Goal: Communication & Community: Answer question/provide support

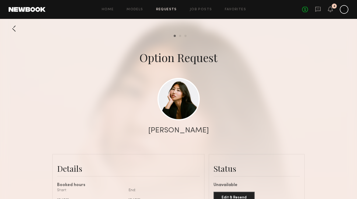
scroll to position [177, 0]
click at [169, 7] on div "Home Models Requests Job Posts Favorites Sign Out No fees up to $5,000 4" at bounding box center [196, 9] width 303 height 9
click at [166, 10] on link "Requests" at bounding box center [166, 9] width 21 height 3
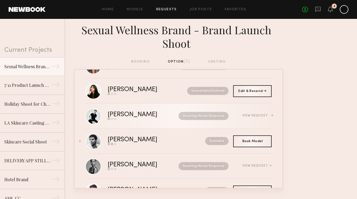
scroll to position [24, 0]
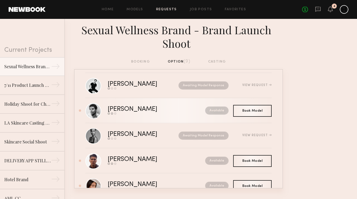
scroll to position [56, 0]
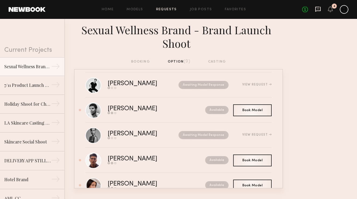
click at [316, 8] on icon at bounding box center [318, 9] width 6 height 6
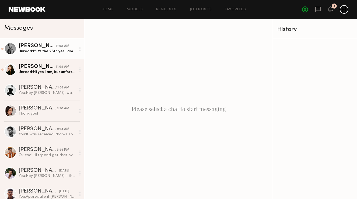
click at [35, 51] on div "Unread: If it’s the 26th yes I am" at bounding box center [47, 51] width 57 height 5
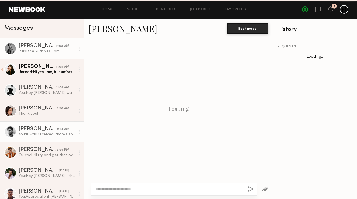
scroll to position [189, 0]
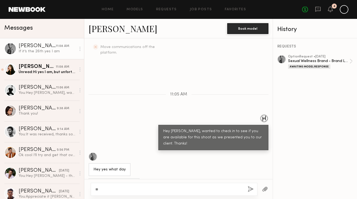
type textarea "*"
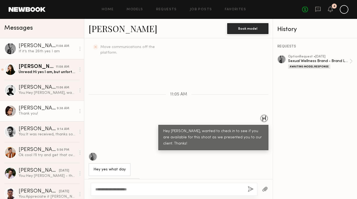
type textarea "**********"
click at [34, 116] on link "Ash D. 9:38 AM Thank you!" at bounding box center [42, 110] width 84 height 21
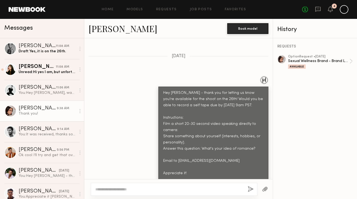
scroll to position [227, 0]
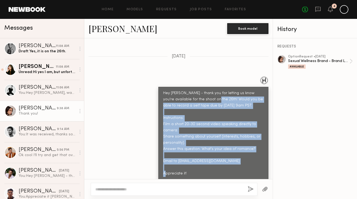
drag, startPoint x: 186, startPoint y: 162, endPoint x: 200, endPoint y: 88, distance: 75.1
click at [200, 90] on div "Hey Ash - thank you for letting us know you're available for the shoot on the 2…" at bounding box center [213, 133] width 100 height 86
copy div "Would you be able to record a self tape due by Wednesday 9am PST: Instructions:…"
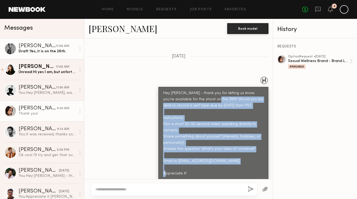
click at [34, 48] on div "Taylor E." at bounding box center [37, 45] width 37 height 5
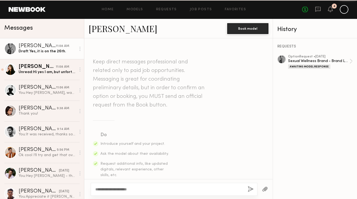
scroll to position [189, 0]
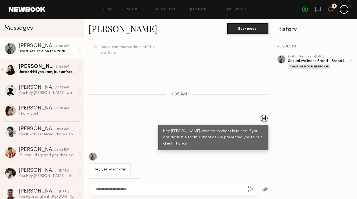
click at [149, 189] on textarea "**********" at bounding box center [169, 188] width 148 height 5
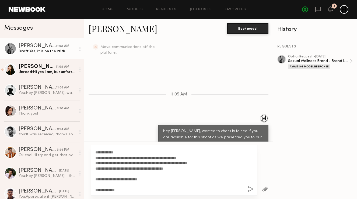
scroll to position [0, 0]
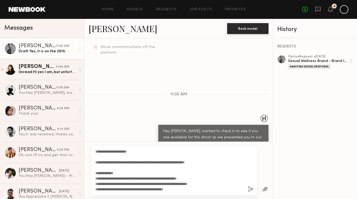
drag, startPoint x: 213, startPoint y: 160, endPoint x: 173, endPoint y: 160, distance: 39.6
click at [173, 160] on textarea "**********" at bounding box center [169, 170] width 148 height 43
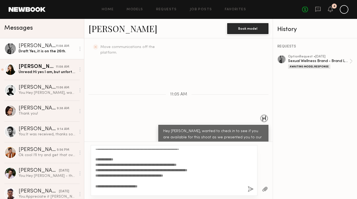
scroll to position [22, 0]
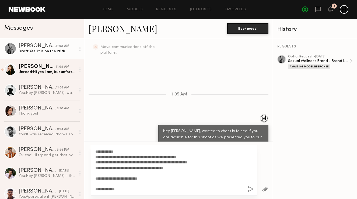
type textarea "**********"
click at [251, 188] on button "button" at bounding box center [251, 189] width 6 height 7
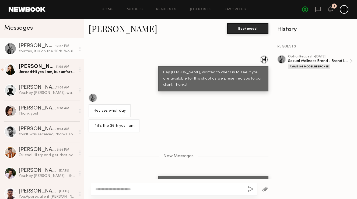
scroll to position [246, 0]
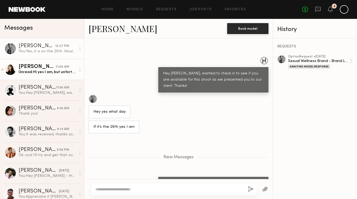
click at [24, 66] on div "Kitty W." at bounding box center [37, 66] width 37 height 5
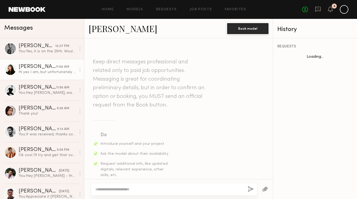
scroll to position [169, 0]
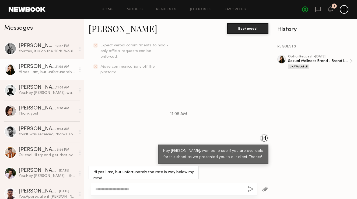
click at [143, 187] on textarea at bounding box center [169, 188] width 148 height 5
drag, startPoint x: 149, startPoint y: 188, endPoint x: 132, endPoint y: 188, distance: 17.8
click at [132, 188] on textarea "**********" at bounding box center [169, 188] width 148 height 5
type textarea "**********"
click at [315, 59] on div "Sexual Wellness Brand - Brand Launch Shoot" at bounding box center [318, 60] width 61 height 5
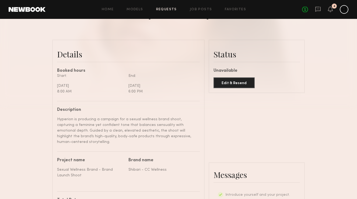
scroll to position [108, 0]
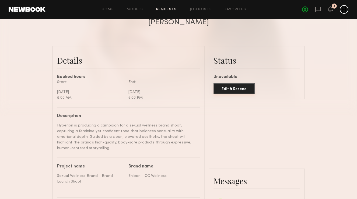
click at [227, 86] on button "Edit & Resend" at bounding box center [233, 88] width 41 height 11
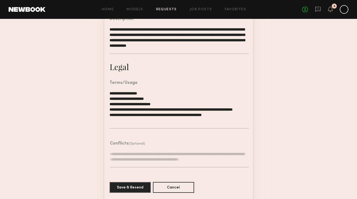
scroll to position [188, 0]
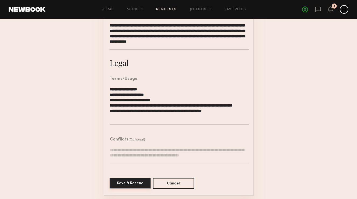
click at [129, 183] on button "Save & Resend" at bounding box center [130, 182] width 41 height 11
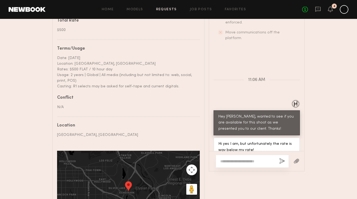
scroll to position [300, 0]
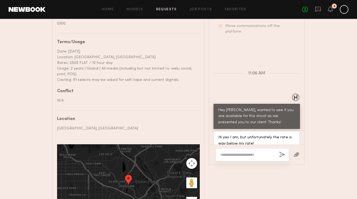
click at [234, 148] on div at bounding box center [252, 154] width 73 height 13
click at [232, 152] on textarea at bounding box center [247, 154] width 55 height 5
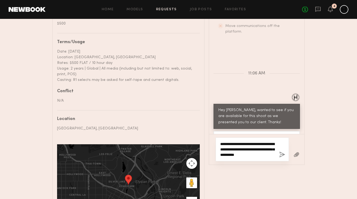
type textarea "**********"
click at [279, 151] on button "button" at bounding box center [282, 154] width 6 height 7
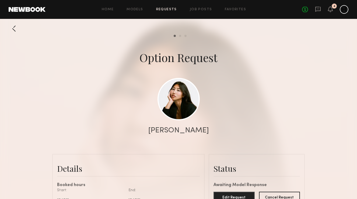
scroll to position [6, 0]
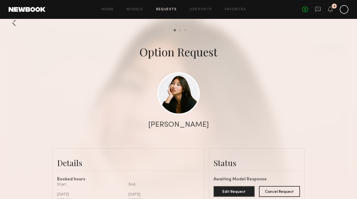
click at [165, 10] on link "Requests" at bounding box center [166, 9] width 21 height 3
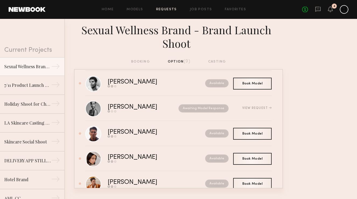
scroll to position [125, 0]
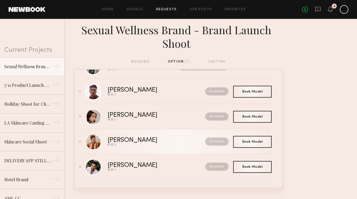
click at [181, 144] on div "Available" at bounding box center [204, 141] width 47 height 8
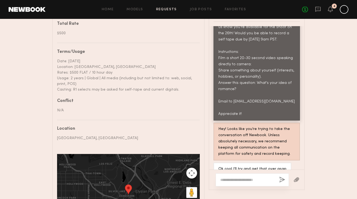
scroll to position [312, 0]
click at [242, 177] on textarea at bounding box center [247, 179] width 55 height 5
type textarea "********"
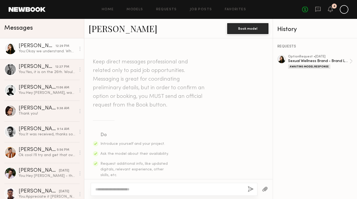
scroll to position [201, 0]
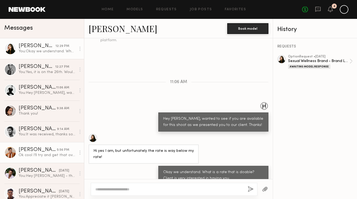
click at [36, 154] on div "Ok cool I’ll try and get that over asap" at bounding box center [47, 154] width 57 height 5
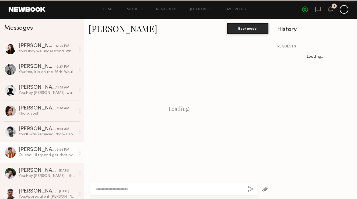
scroll to position [270, 0]
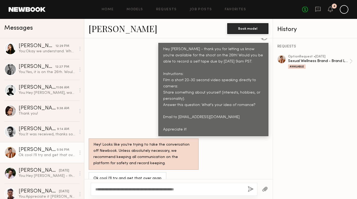
type textarea "**********"
click at [252, 189] on button "button" at bounding box center [251, 189] width 6 height 7
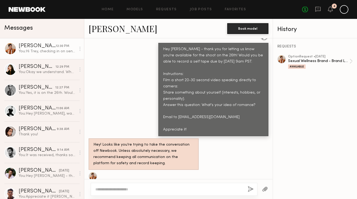
scroll to position [378, 0]
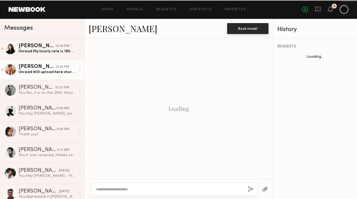
scroll to position [404, 0]
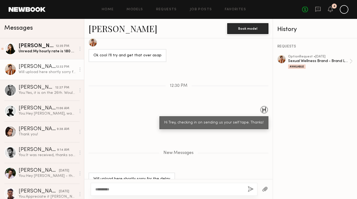
type textarea "**********"
click at [252, 190] on button "button" at bounding box center [251, 189] width 6 height 7
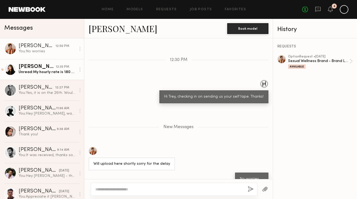
click at [45, 73] on div "Unread: My hourly rate is 180 or 1290/day, and I see that the shoot is 10 hours…" at bounding box center [47, 71] width 57 height 5
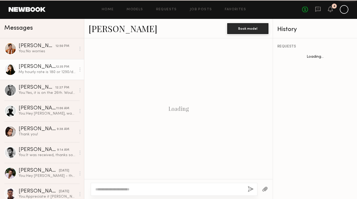
scroll to position [233, 0]
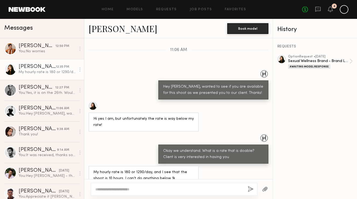
click at [152, 185] on div at bounding box center [174, 188] width 167 height 13
click at [146, 184] on div at bounding box center [174, 188] width 167 height 13
click at [139, 185] on div at bounding box center [174, 188] width 167 height 13
click at [131, 186] on textarea at bounding box center [169, 188] width 148 height 5
type textarea "**********"
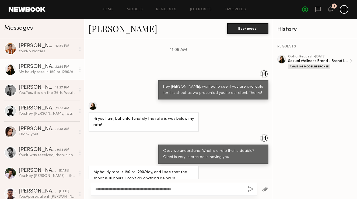
click at [250, 188] on button "button" at bounding box center [251, 189] width 6 height 7
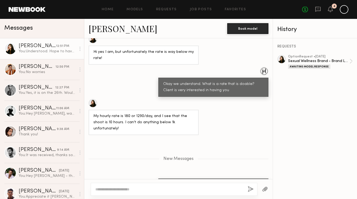
click at [163, 67] on div at bounding box center [213, 71] width 110 height 9
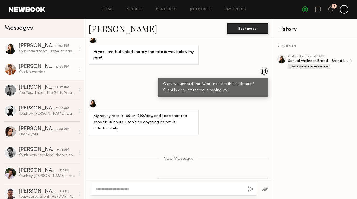
click at [41, 70] on div "You: No worries" at bounding box center [47, 71] width 57 height 5
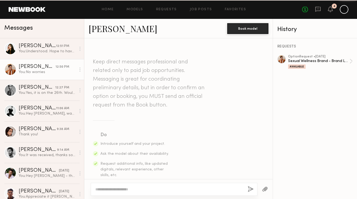
scroll to position [389, 0]
